Goal: Check status: Check status

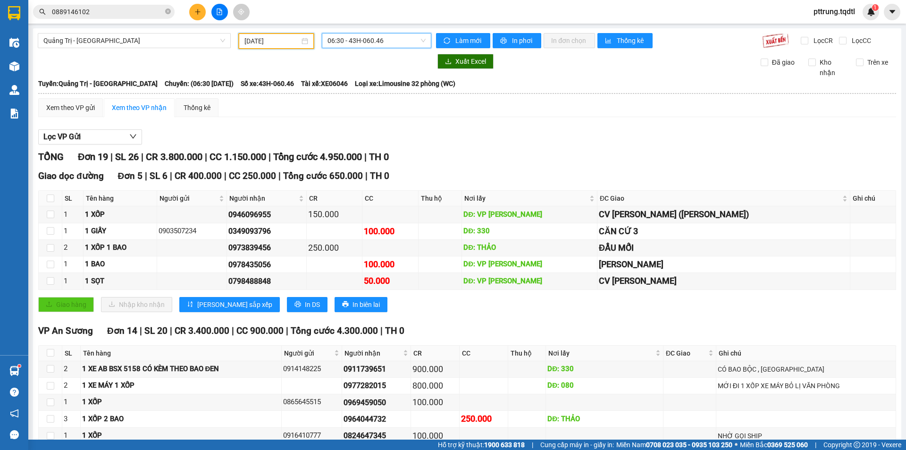
click at [258, 43] on input "[DATE]" at bounding box center [271, 41] width 55 height 10
click at [286, 44] on input "[DATE]" at bounding box center [271, 41] width 55 height 10
click at [467, 185] on div "Giao dọc đường Đơn 5 | SL 6 | CR 400.000 | CC 250.000 | Tổng cước 650.000 | TH …" at bounding box center [467, 244] width 858 height 150
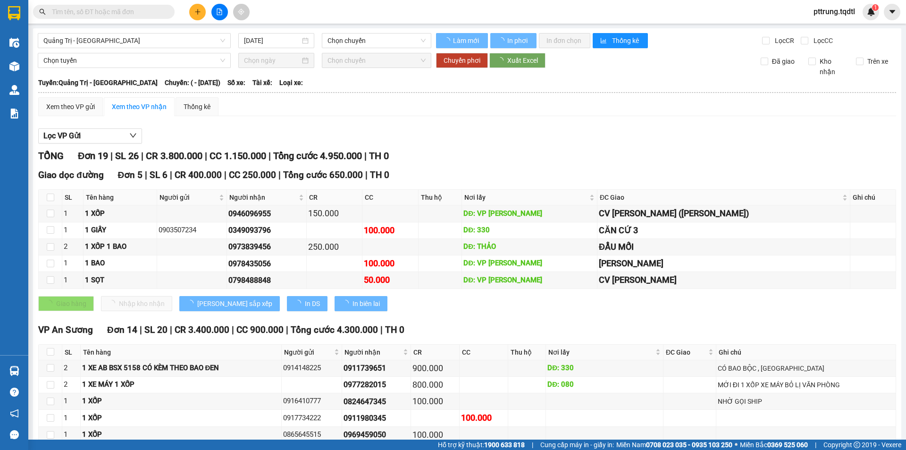
type input "[DATE]"
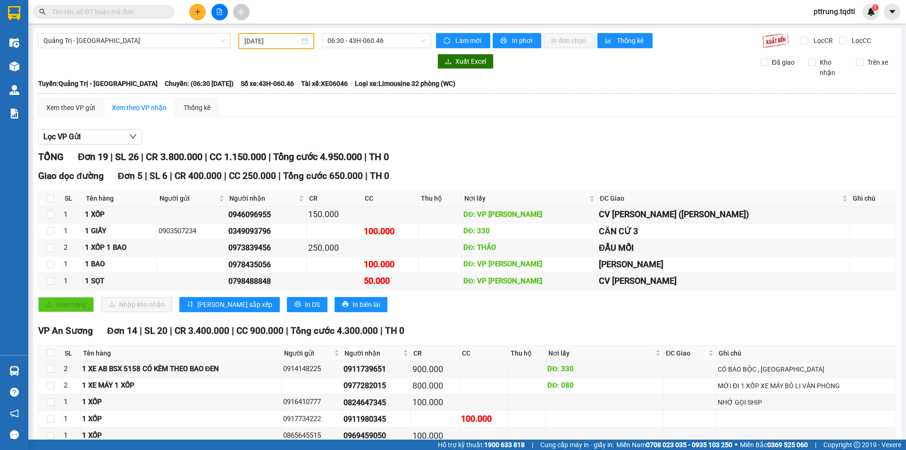
click at [171, 42] on span "Quảng Trị - [GEOGRAPHIC_DATA]" at bounding box center [134, 41] width 182 height 14
click at [101, 9] on input "text" at bounding box center [107, 12] width 111 height 10
click at [102, 25] on main "Quảng Trị - [GEOGRAPHIC_DATA] [DATE] 06:30 - 43H-060.46 Làm mới In phơi In đơn …" at bounding box center [453, 219] width 906 height 439
click at [103, 14] on input "text" at bounding box center [107, 12] width 111 height 10
click at [51, 195] on input "checkbox" at bounding box center [51, 198] width 8 height 8
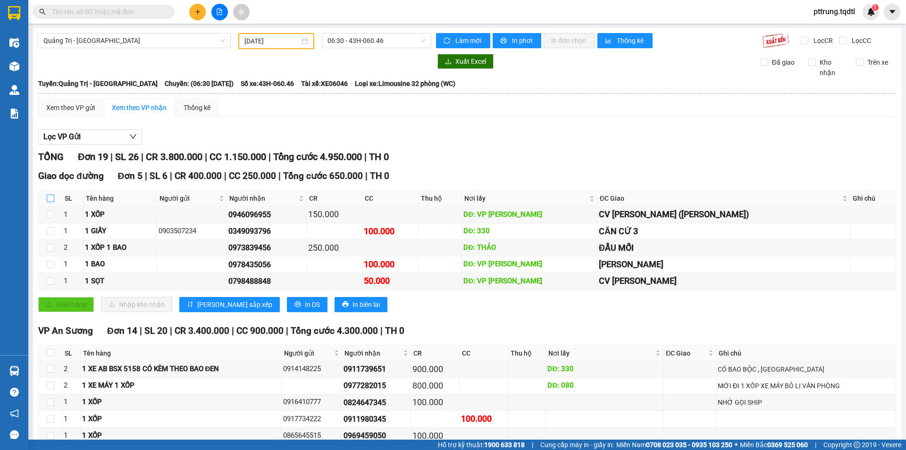
checkbox input "true"
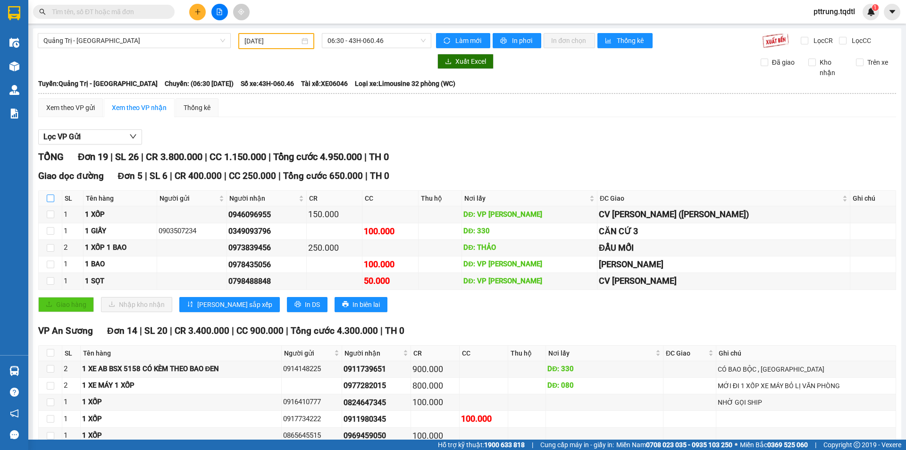
checkbox input "true"
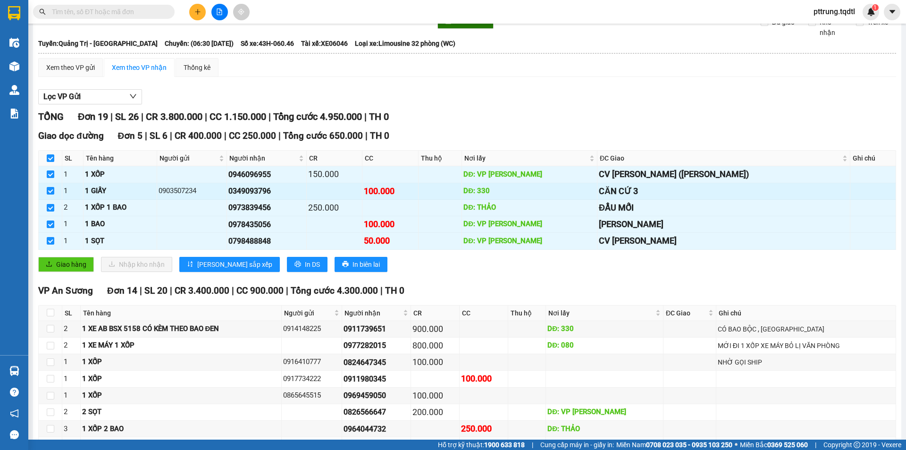
scroll to position [157, 0]
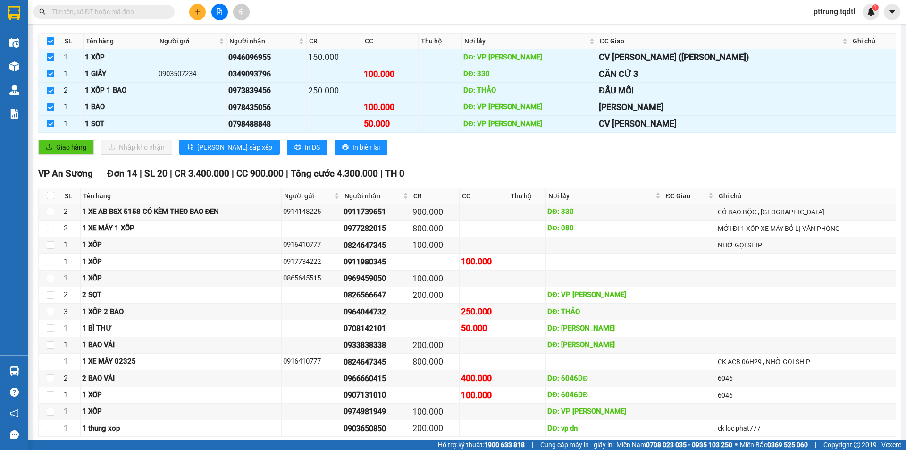
click at [52, 195] on input "checkbox" at bounding box center [51, 196] width 8 height 8
checkbox input "true"
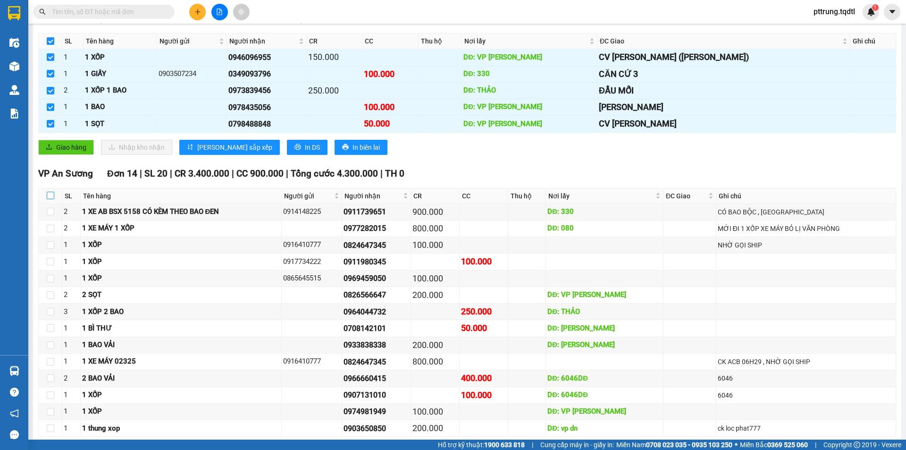
checkbox input "true"
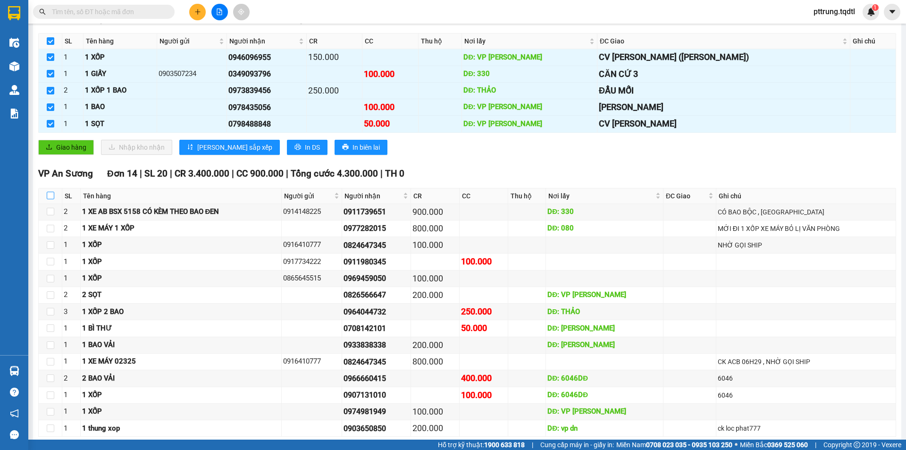
checkbox input "true"
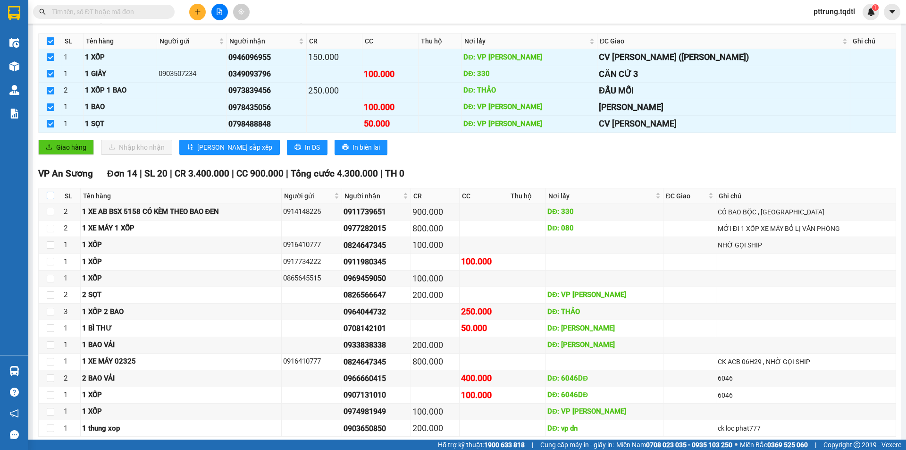
checkbox input "true"
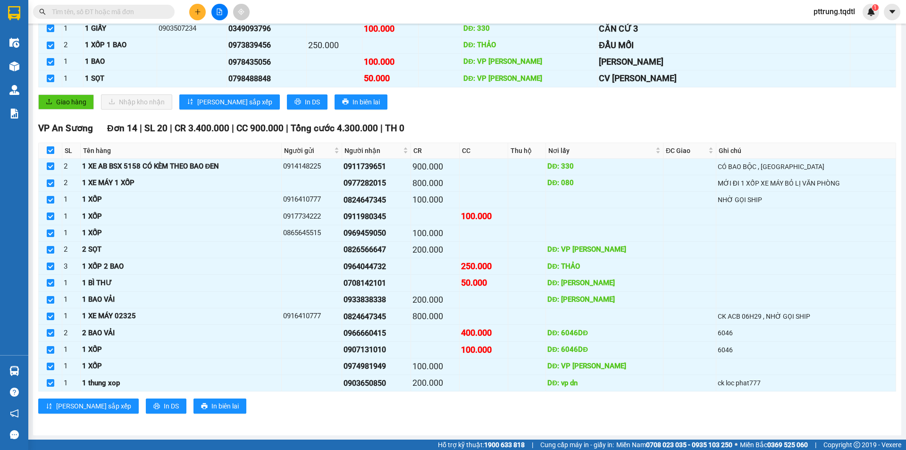
scroll to position [203, 0]
click at [52, 150] on input "checkbox" at bounding box center [51, 150] width 8 height 8
checkbox input "false"
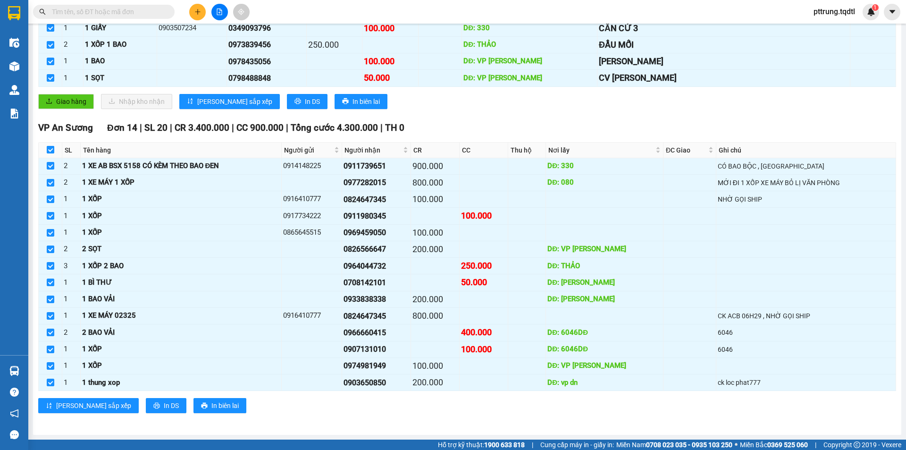
checkbox input "false"
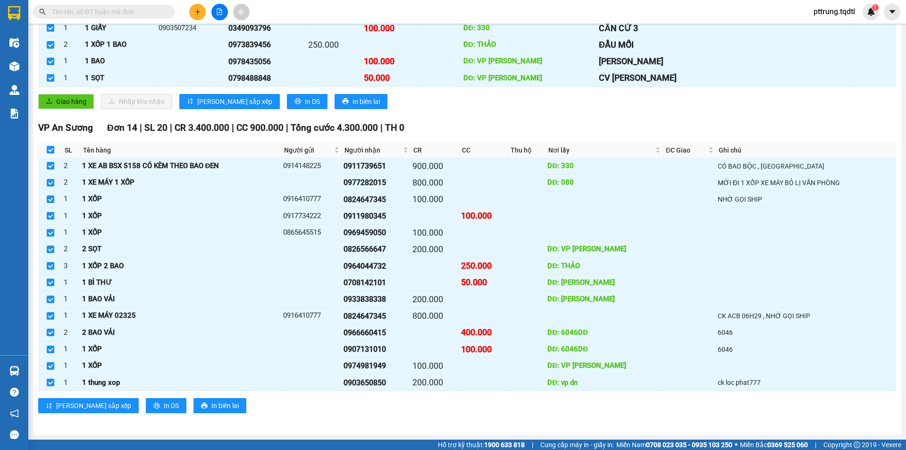
checkbox input "false"
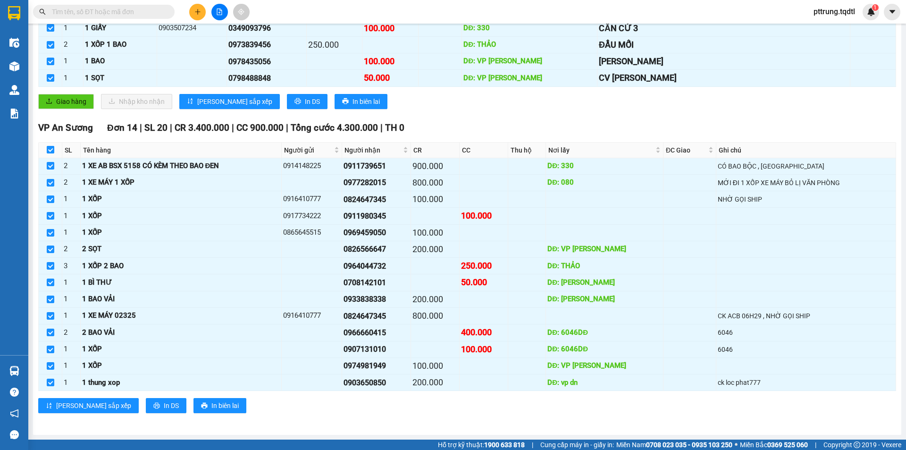
checkbox input "false"
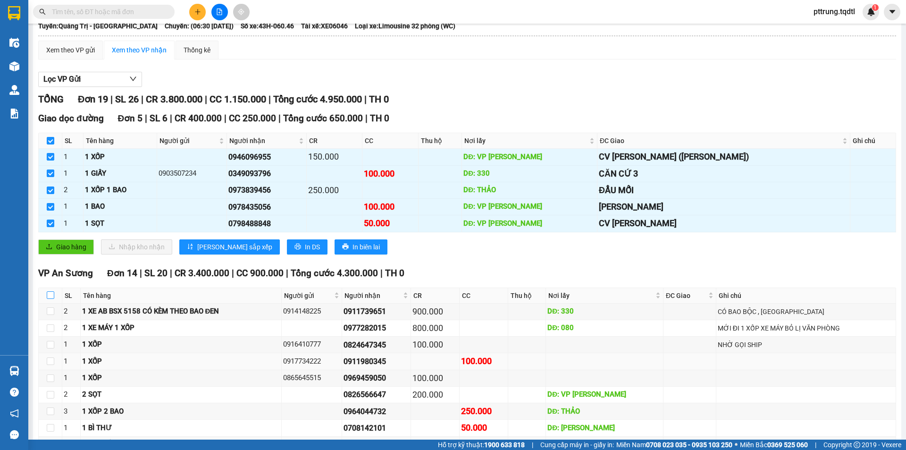
scroll to position [46, 0]
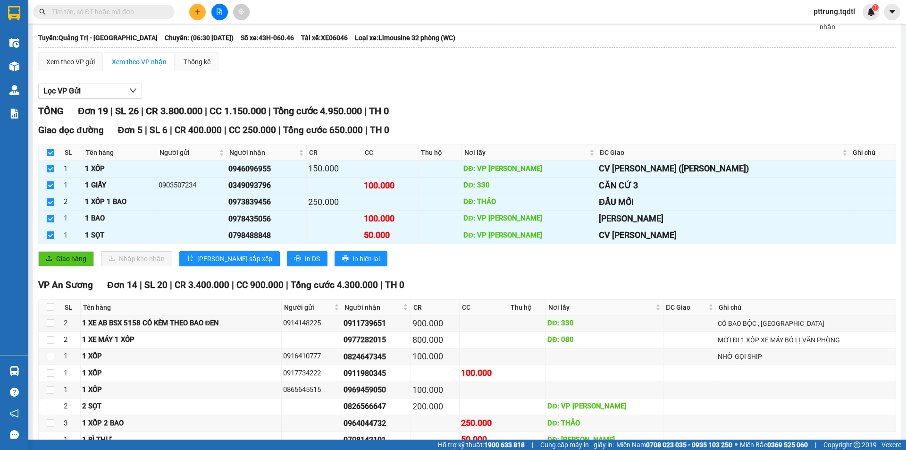
click at [52, 153] on input "checkbox" at bounding box center [51, 153] width 8 height 8
checkbox input "false"
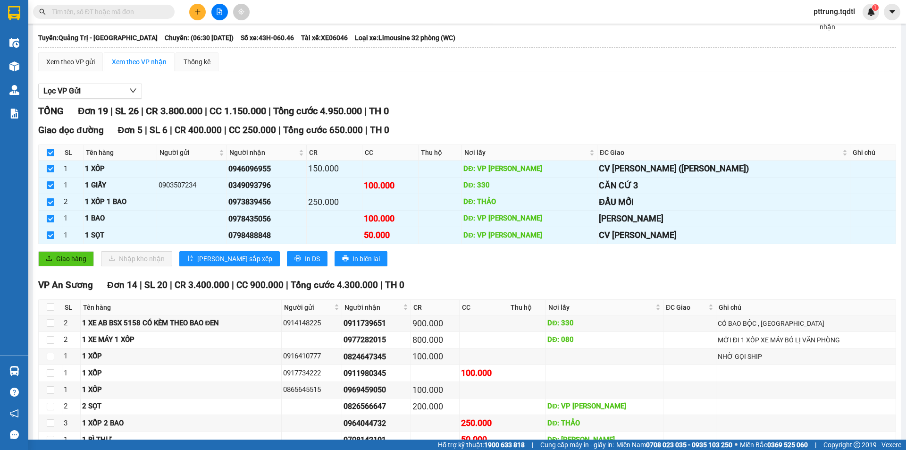
checkbox input "false"
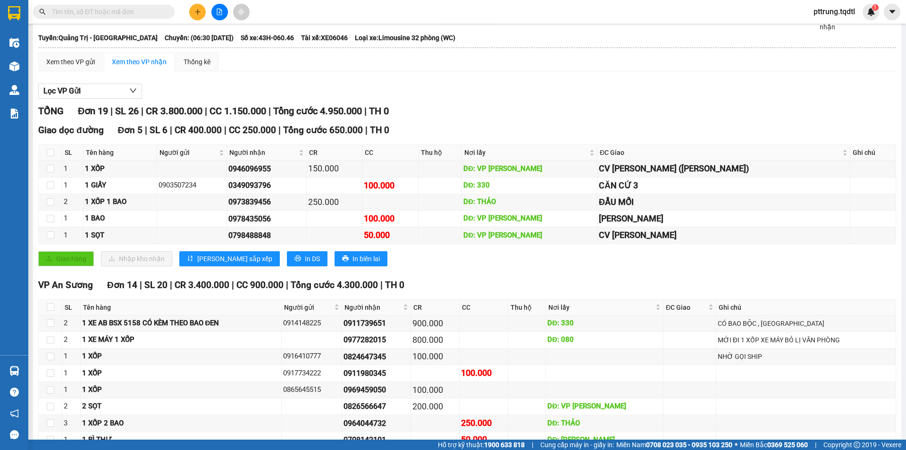
click at [132, 279] on span "Đơn 14" at bounding box center [122, 284] width 30 height 11
click at [523, 256] on div "Giao hàng Nhập kho nhận Lưu sắp xếp In DS In biên lai" at bounding box center [467, 258] width 858 height 15
click at [545, 291] on div "VP An Sương Đơn 14 | SL 20 | CR 3.400.000 | CC 900.000 | Tổng cước 4.300.000 | …" at bounding box center [467, 285] width 858 height 14
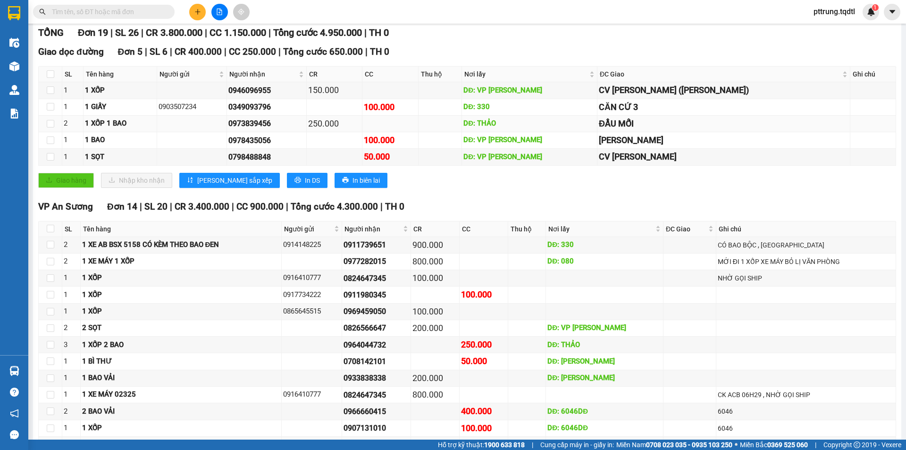
scroll to position [203, 0]
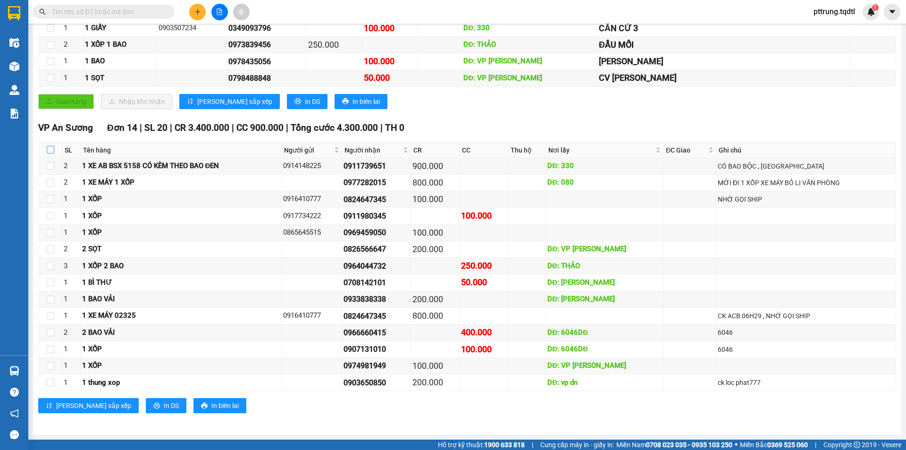
click at [53, 150] on input "checkbox" at bounding box center [51, 150] width 8 height 8
checkbox input "true"
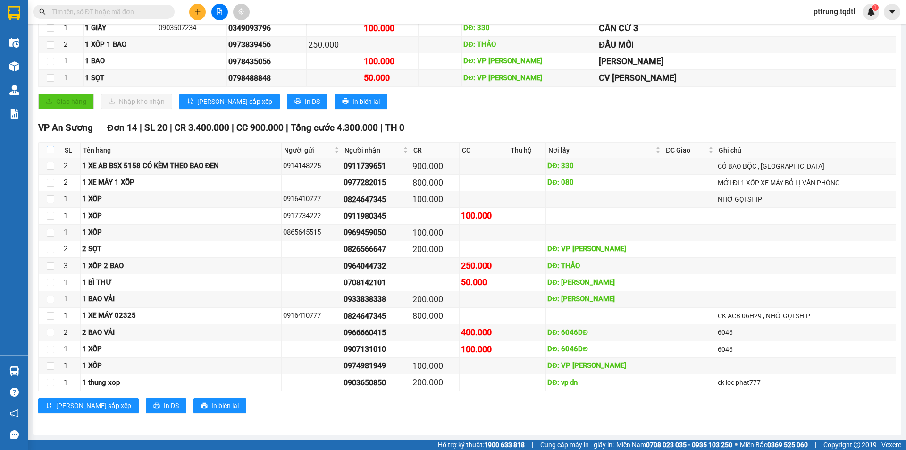
checkbox input "true"
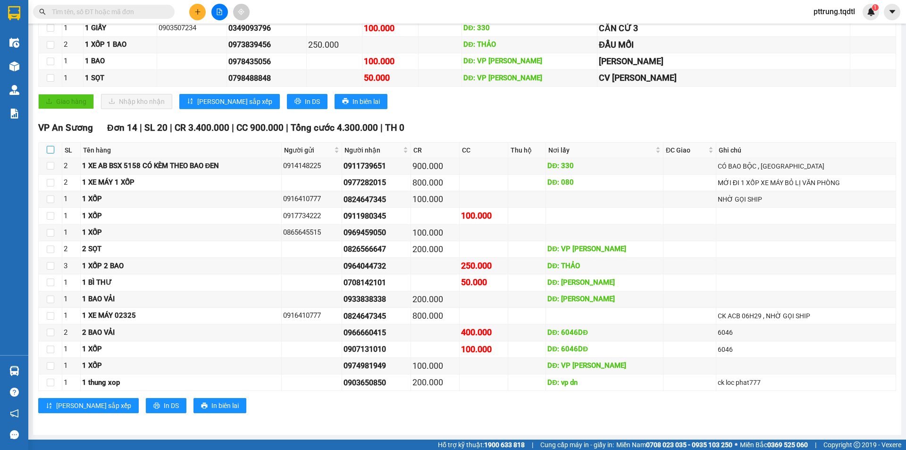
checkbox input "true"
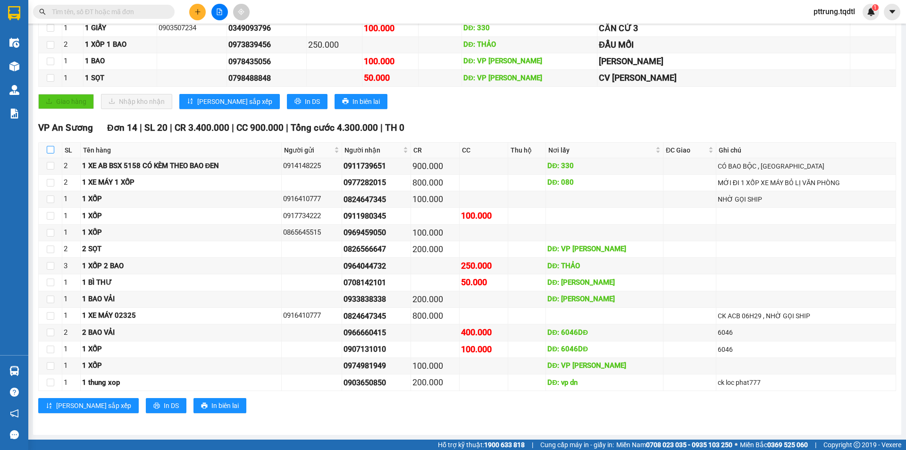
checkbox input "true"
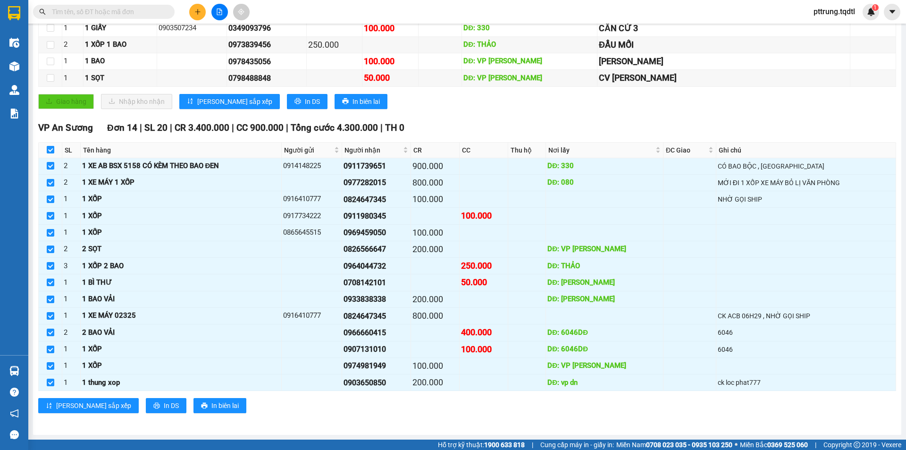
click at [53, 151] on input "checkbox" at bounding box center [51, 150] width 8 height 8
checkbox input "false"
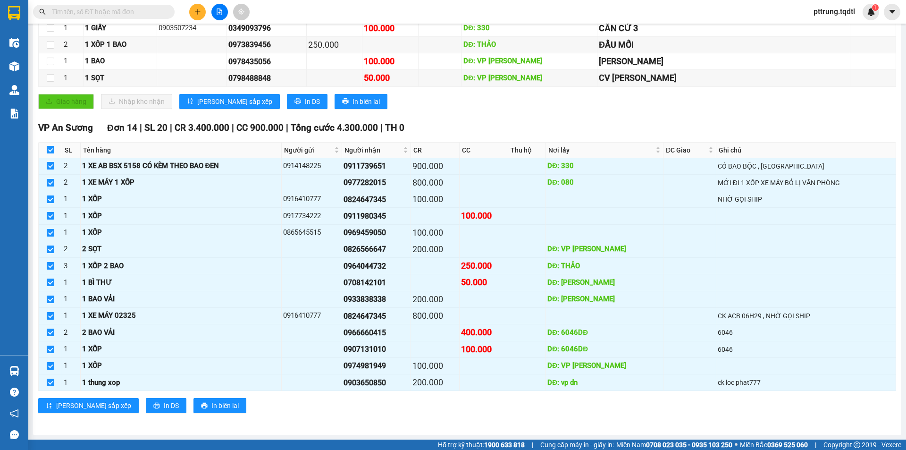
checkbox input "false"
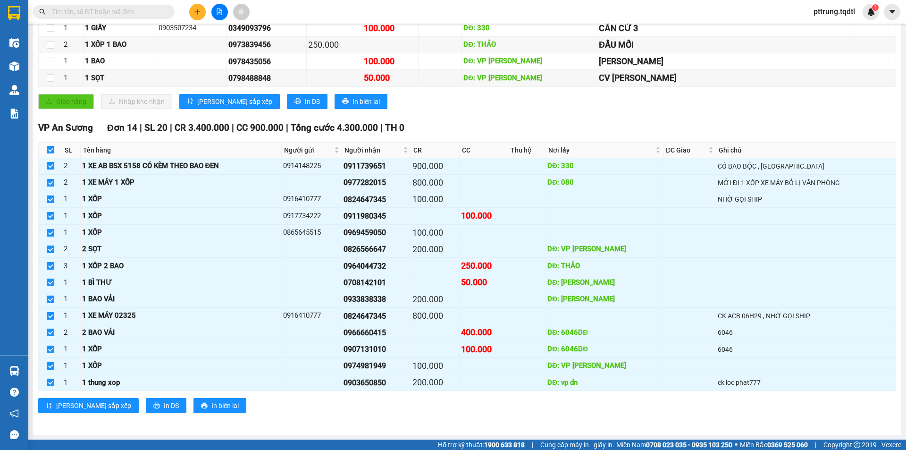
checkbox input "false"
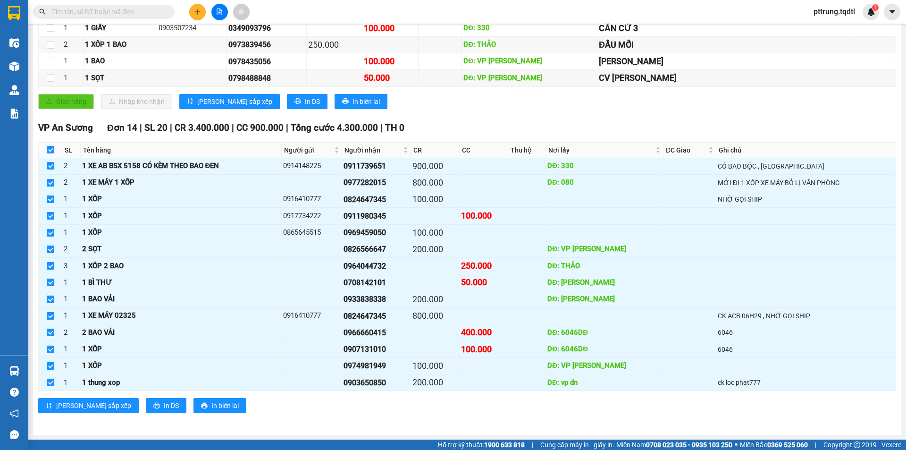
checkbox input "false"
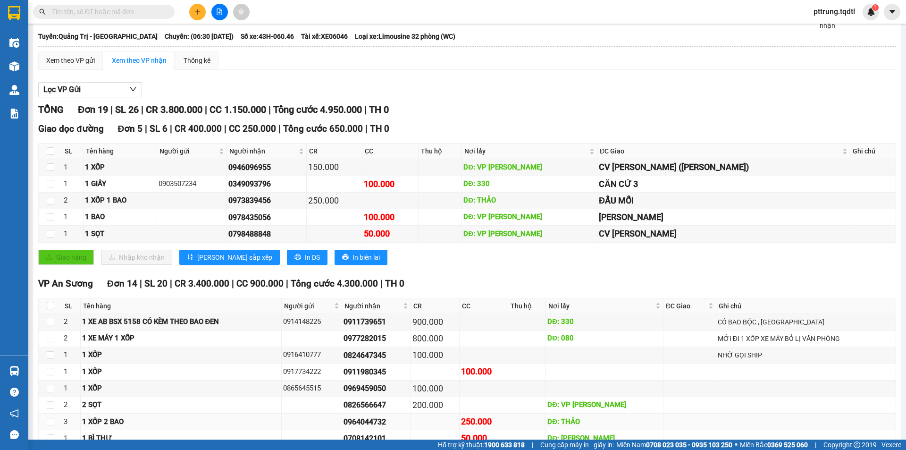
scroll to position [46, 0]
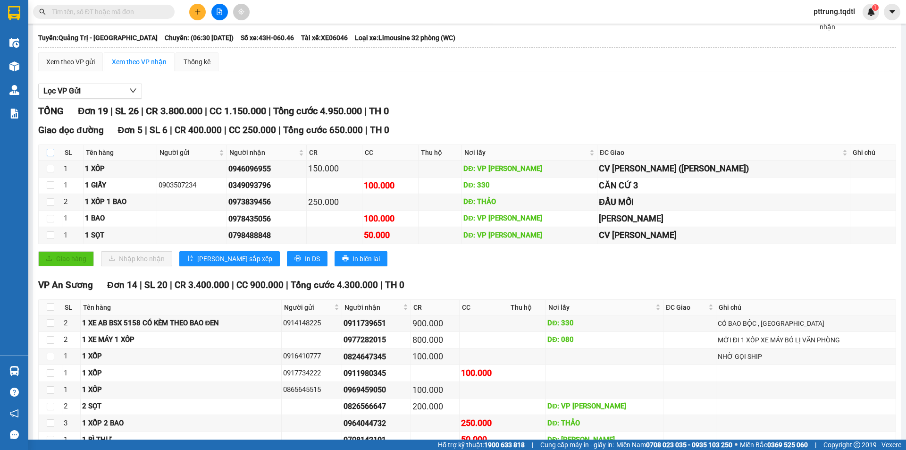
click at [51, 154] on input "checkbox" at bounding box center [51, 153] width 8 height 8
checkbox input "true"
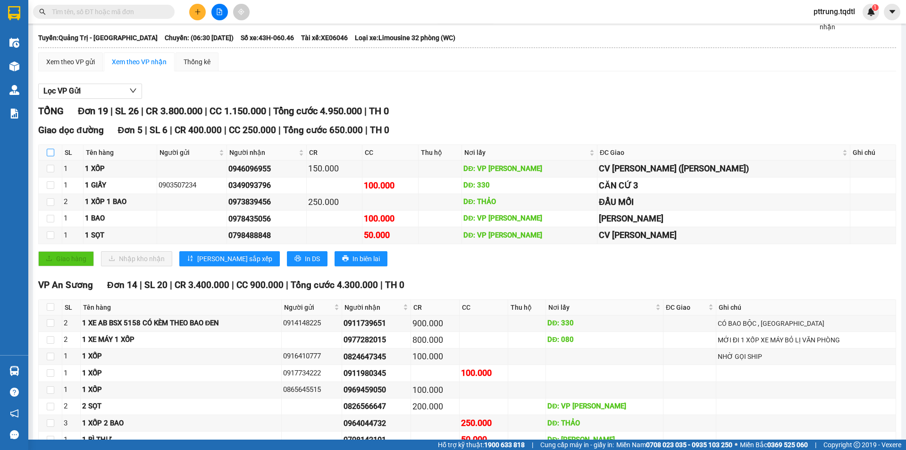
checkbox input "true"
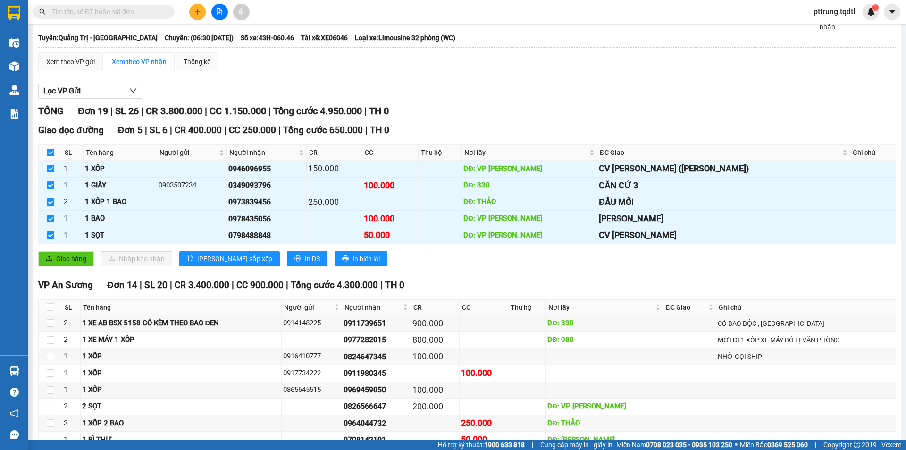
click at [52, 151] on input "checkbox" at bounding box center [51, 153] width 8 height 8
checkbox input "false"
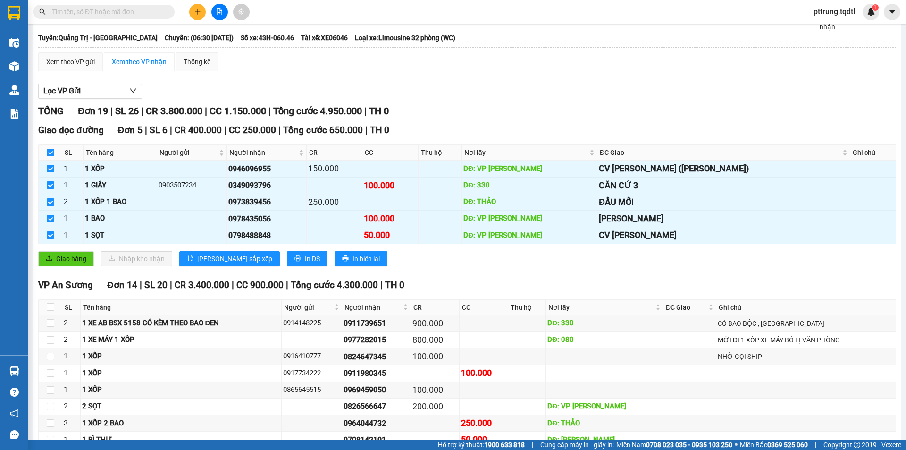
checkbox input "false"
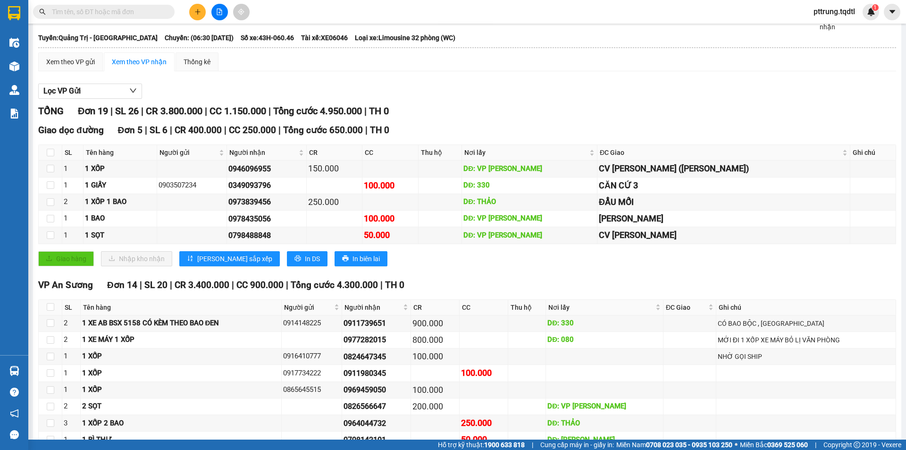
click at [395, 265] on div "Giao hàng Nhập kho nhận Lưu sắp xếp In DS In biên lai" at bounding box center [467, 258] width 858 height 15
